Goal: Task Accomplishment & Management: Use online tool/utility

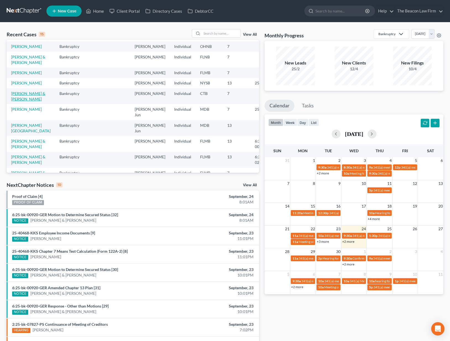
scroll to position [18, 0]
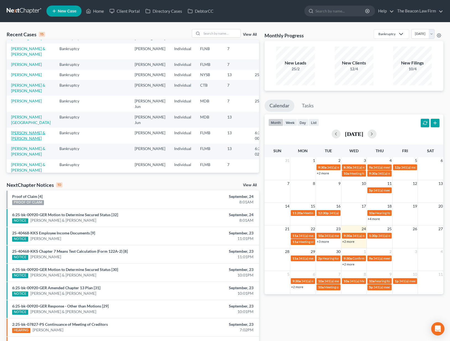
click at [20, 141] on link "[PERSON_NAME] & [PERSON_NAME]" at bounding box center [28, 135] width 34 height 10
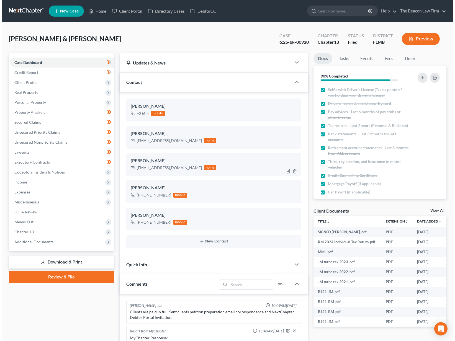
scroll to position [144, 0]
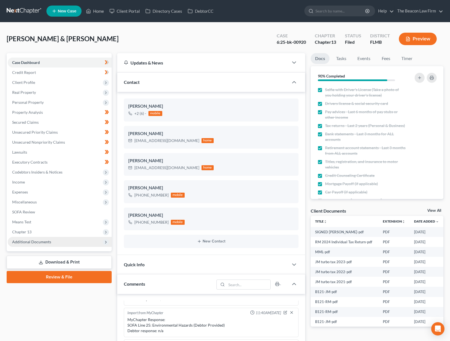
click at [62, 245] on span "Additional Documents" at bounding box center [60, 242] width 104 height 10
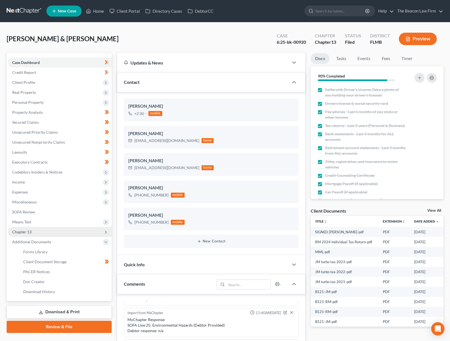
click at [58, 229] on span "Chapter 13" at bounding box center [60, 232] width 104 height 10
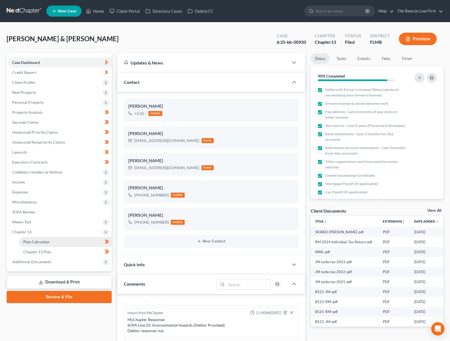
click at [57, 243] on link "Plan Calculator" at bounding box center [65, 242] width 93 height 10
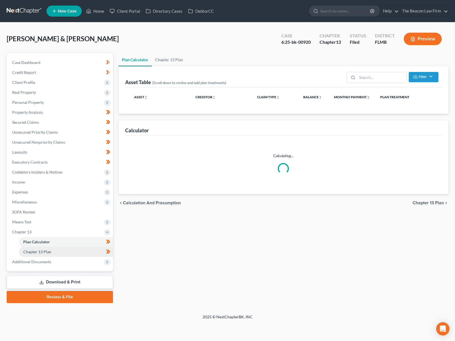
drag, startPoint x: 56, startPoint y: 250, endPoint x: 61, endPoint y: 251, distance: 5.0
click at [57, 250] on link "Chapter 13 Plan" at bounding box center [66, 252] width 94 height 10
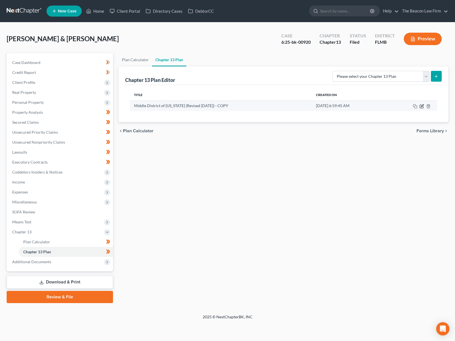
click at [422, 106] on icon "button" at bounding box center [422, 105] width 2 height 2
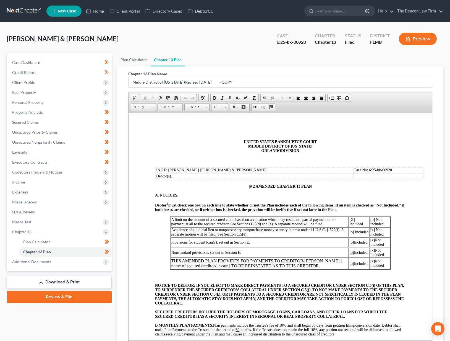
drag, startPoint x: 434, startPoint y: 244, endPoint x: 430, endPoint y: 334, distance: 90.6
click at [435, 340] on div "Chapter 13 Plan Name Middle District of [US_STATE] (Revised [DATE]) - COPY Rich…" at bounding box center [280, 210] width 313 height 289
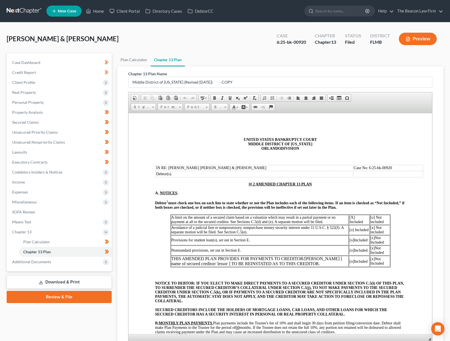
drag, startPoint x: 253, startPoint y: 183, endPoint x: 272, endPoint y: 185, distance: 19.5
click at [253, 183] on u "[# 2 AMENDED CHAPTER 13 PLAN" at bounding box center [280, 184] width 63 height 4
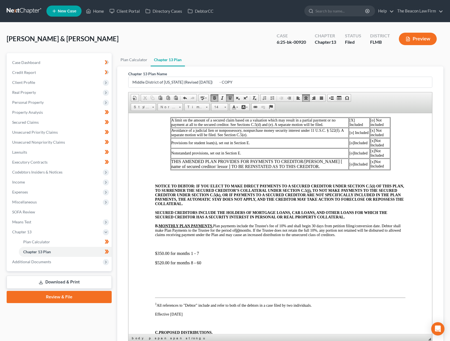
scroll to position [188, 0]
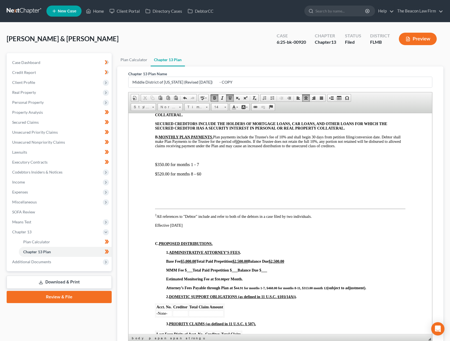
click at [160, 174] on p "$520.00 for months 8 - 60" at bounding box center [280, 173] width 251 height 5
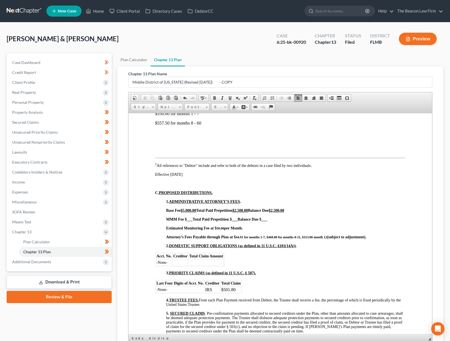
scroll to position [67, 0]
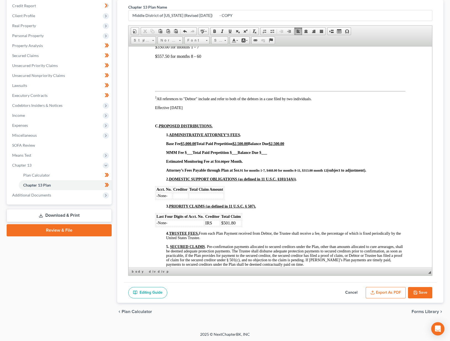
click at [386, 292] on button "Export as PDF" at bounding box center [386, 293] width 40 height 12
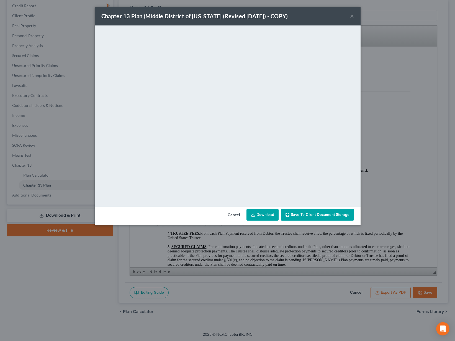
click at [268, 214] on link "Download" at bounding box center [262, 215] width 32 height 12
click at [352, 17] on button "×" at bounding box center [352, 16] width 4 height 7
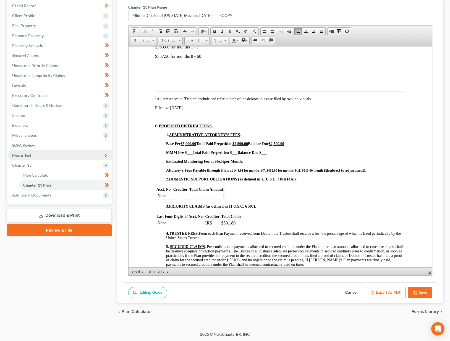
click at [33, 157] on span "Means Test" at bounding box center [60, 155] width 104 height 10
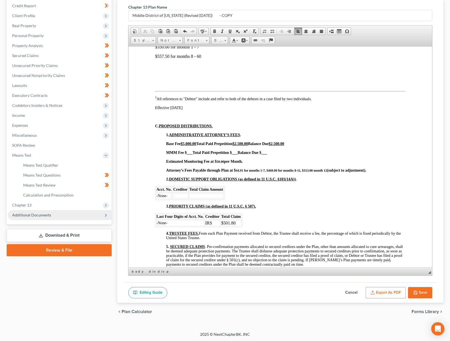
click at [33, 214] on span "Additional Documents" at bounding box center [31, 214] width 39 height 5
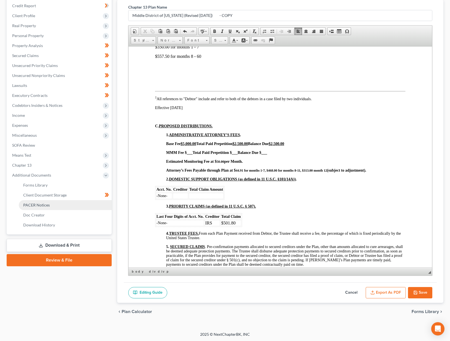
click at [46, 202] on link "PACER Notices" at bounding box center [65, 205] width 93 height 10
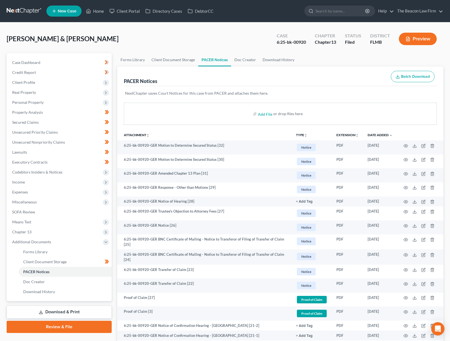
click at [31, 11] on link at bounding box center [24, 11] width 35 height 10
